Goal: Find specific page/section: Find specific page/section

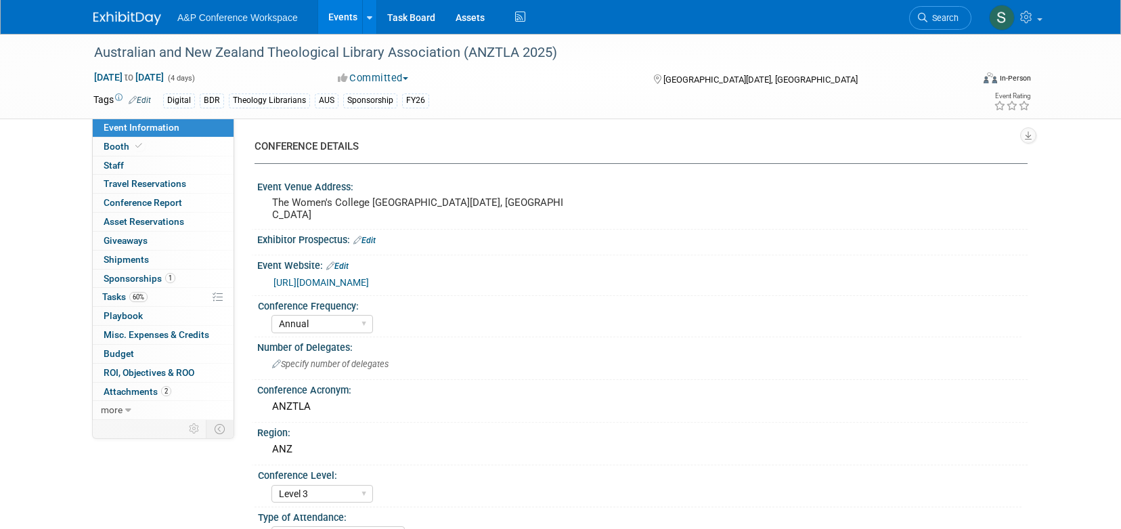
select select "Annual"
select select "Level 3"
select select "Sponsorship"
select select "Libraries"
select select "Bloomsbury Digital Resources"
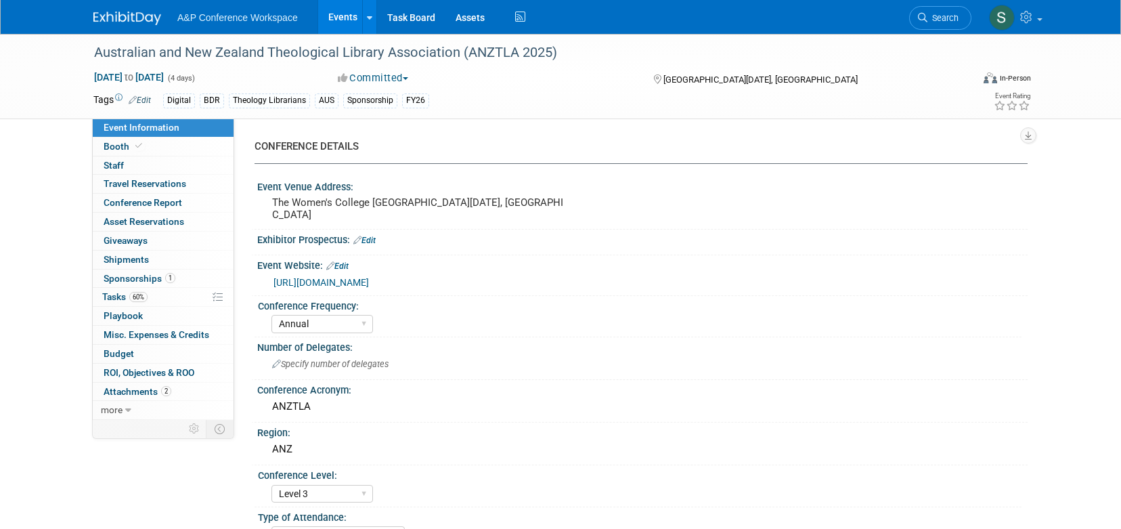
select select "[PERSON_NAME]"
select select "BDR Product Awareness and Trial Generation​"
click at [930, 20] on span "Search" at bounding box center [942, 18] width 31 height 10
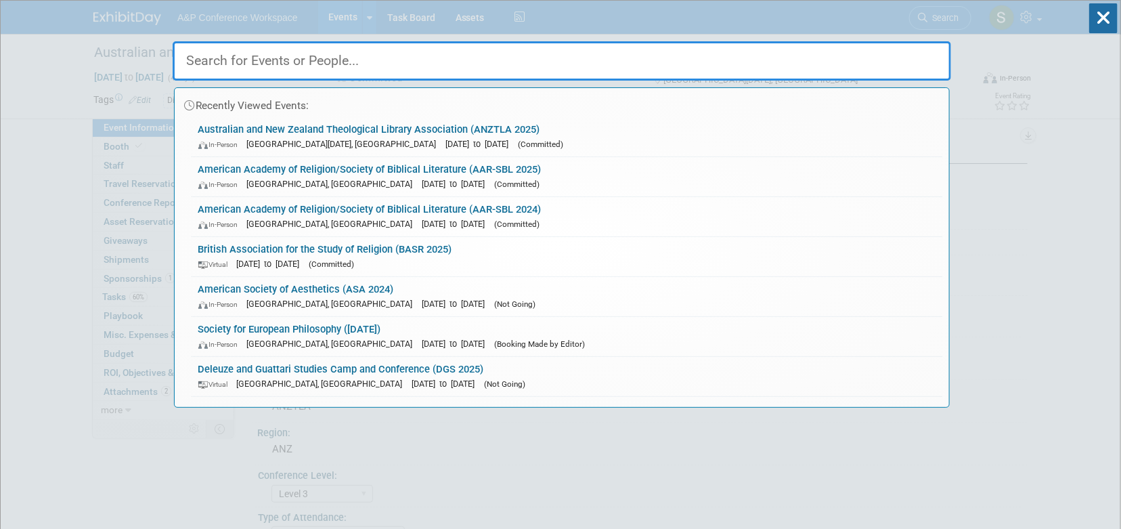
type input "e"
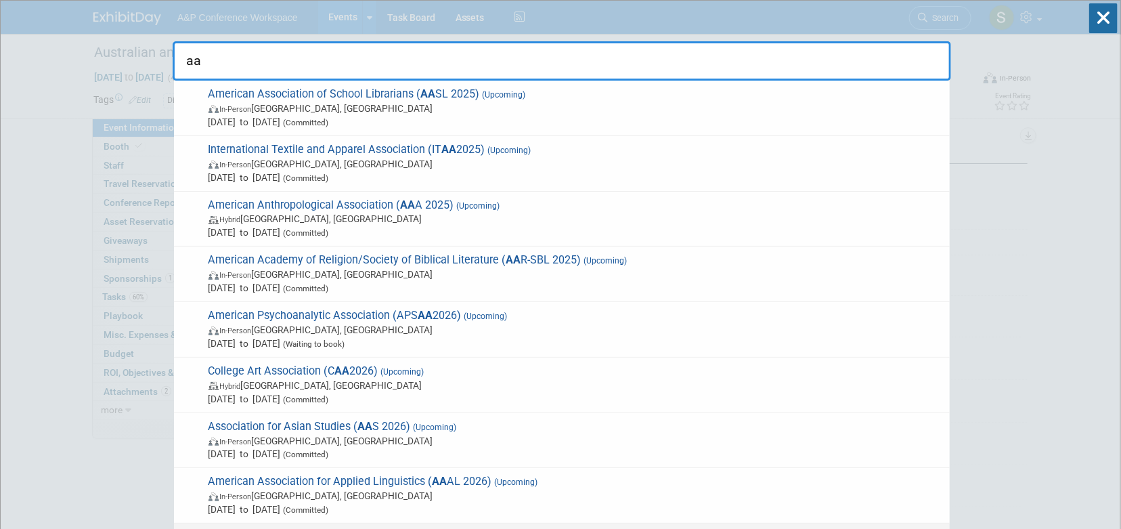
type input "aa"
